Goal: Task Accomplishment & Management: Complete application form

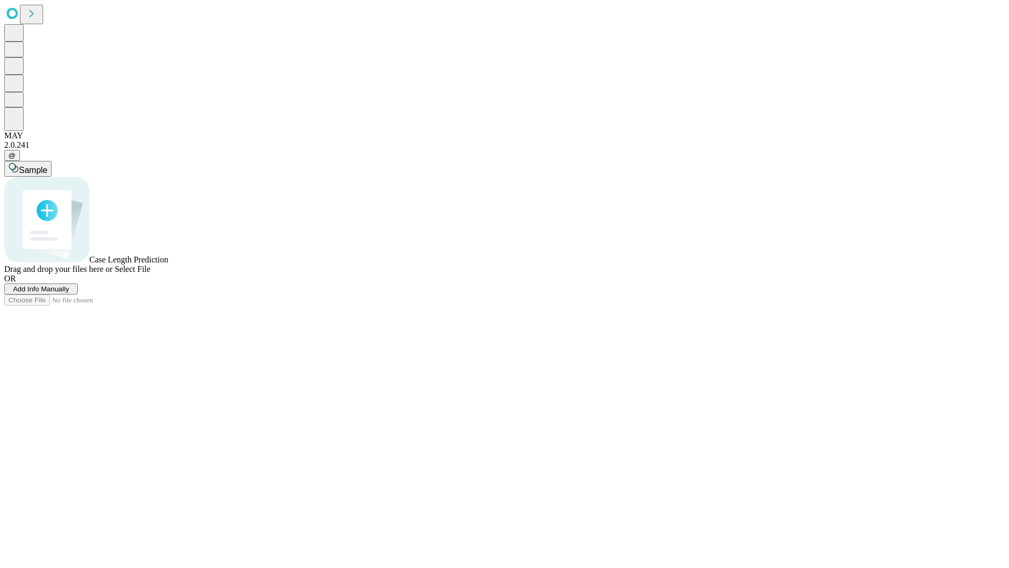
click at [69, 293] on span "Add Info Manually" at bounding box center [41, 289] width 56 height 8
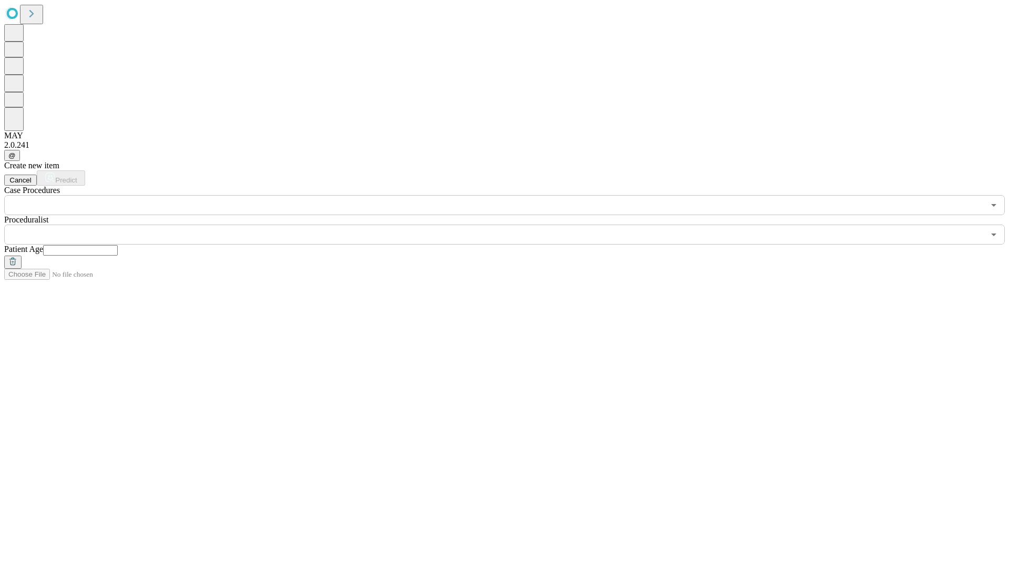
click at [118, 245] on input "text" at bounding box center [80, 250] width 75 height 11
type input "**"
click at [512, 224] on input "text" at bounding box center [494, 234] width 980 height 20
